Goal: Task Accomplishment & Management: Manage account settings

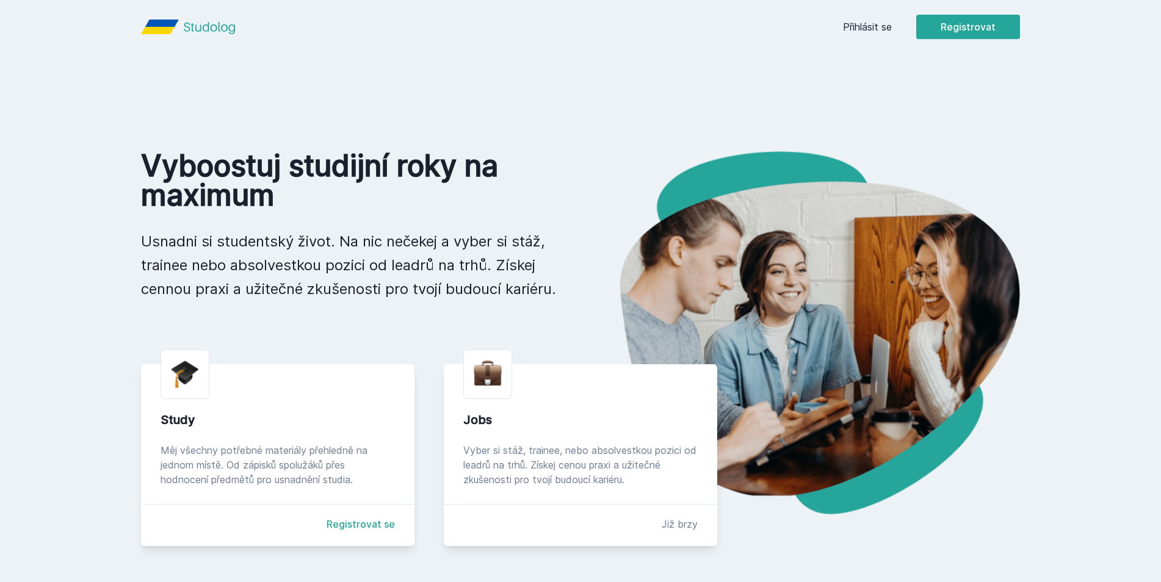
click at [875, 30] on link "Přihlásit se" at bounding box center [867, 27] width 49 height 15
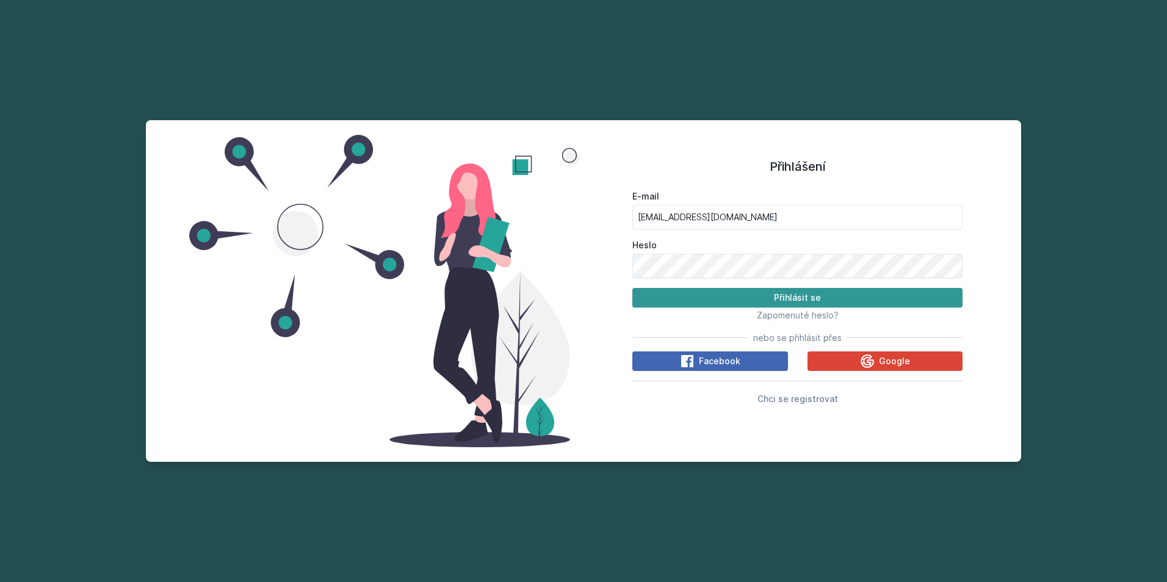
click at [737, 299] on button "Přihlásit se" at bounding box center [797, 298] width 330 height 20
click at [771, 315] on span "Zapomenuté heslo?" at bounding box center [798, 315] width 82 height 10
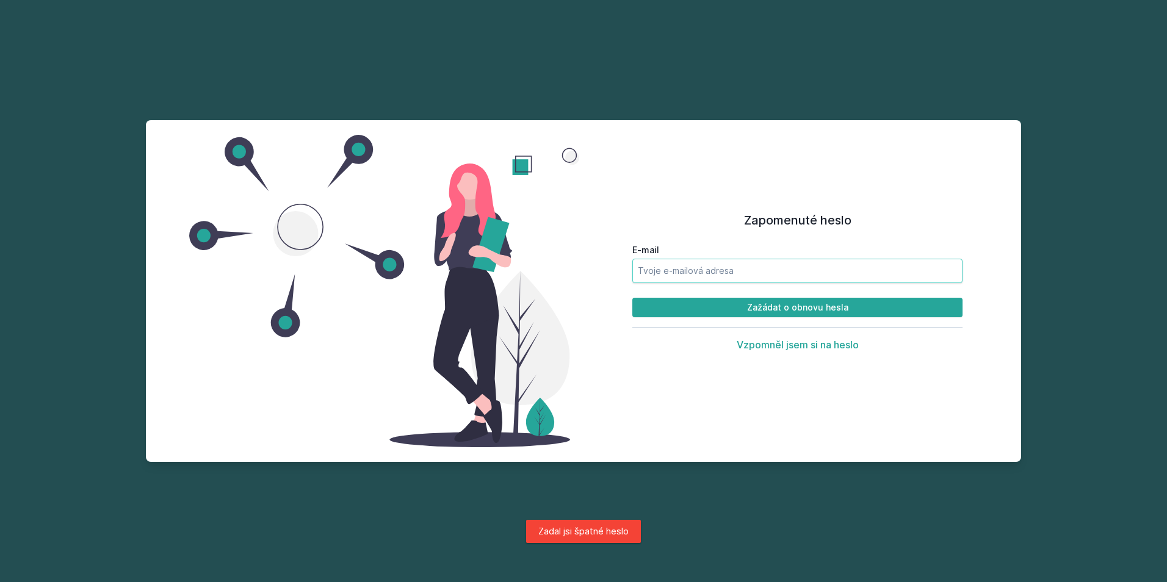
click at [736, 278] on input "E-mail" at bounding box center [797, 271] width 330 height 24
type input "[EMAIL_ADDRESS][DOMAIN_NAME]"
click at [710, 316] on button "Zažádat o obnovu hesla" at bounding box center [797, 308] width 330 height 20
